Goal: Find specific page/section: Find specific page/section

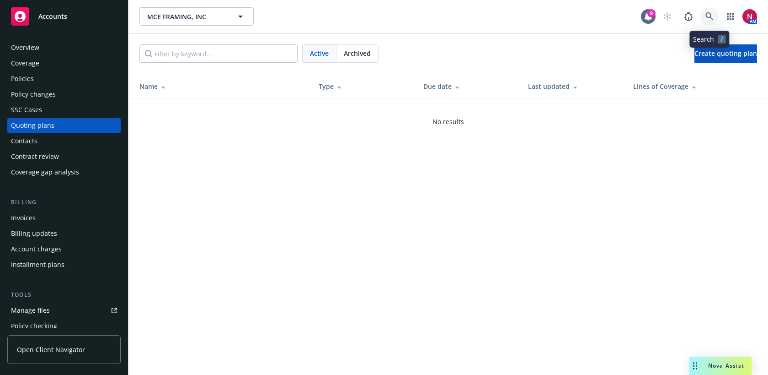
click at [708, 15] on icon at bounding box center [710, 16] width 8 height 8
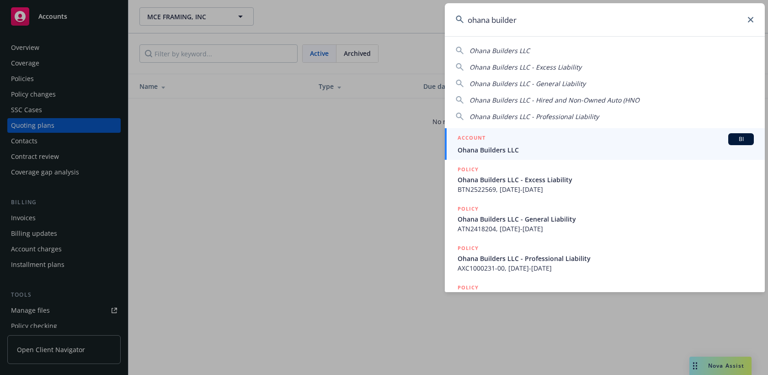
type input "ohana builder"
click at [541, 144] on div "ACCOUNT BI" at bounding box center [606, 139] width 296 height 12
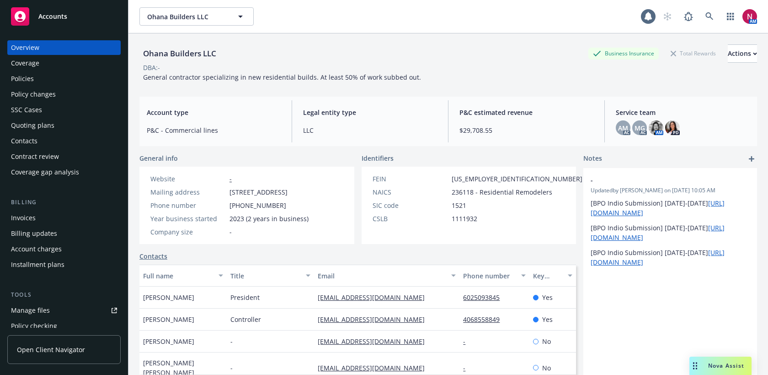
click at [36, 81] on div "Policies" at bounding box center [64, 78] width 106 height 15
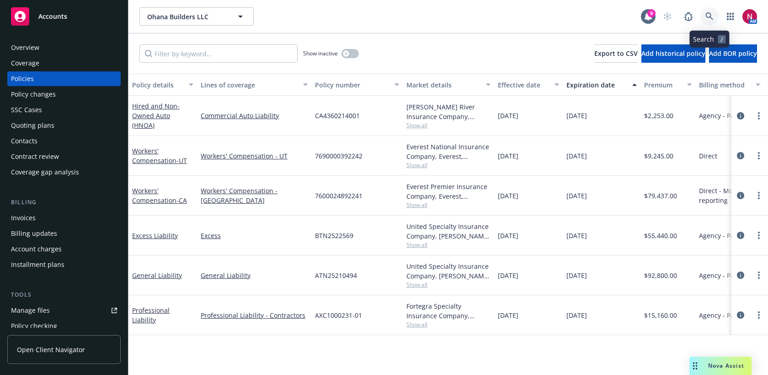
click at [710, 16] on icon at bounding box center [710, 16] width 8 height 8
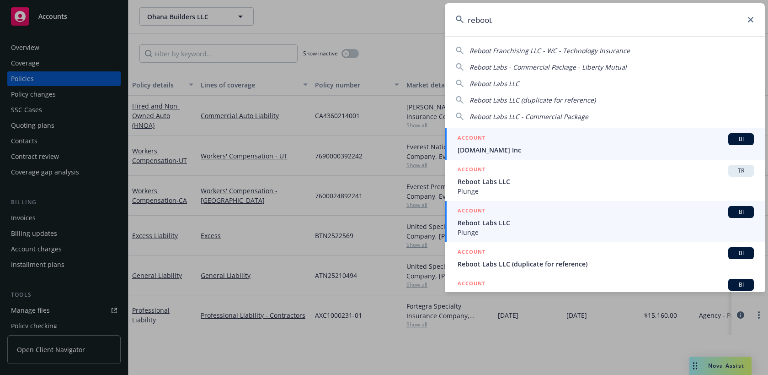
type input "reboot"
click at [648, 217] on div "ACCOUNT BI" at bounding box center [606, 212] width 296 height 12
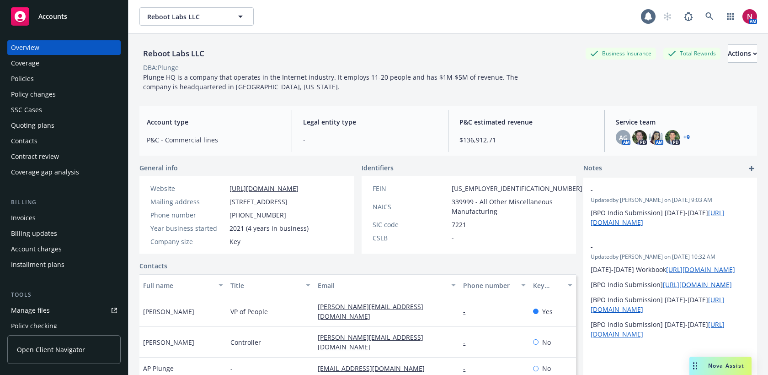
click at [57, 128] on div "Quoting plans" at bounding box center [64, 125] width 106 height 15
